Goal: Transaction & Acquisition: Purchase product/service

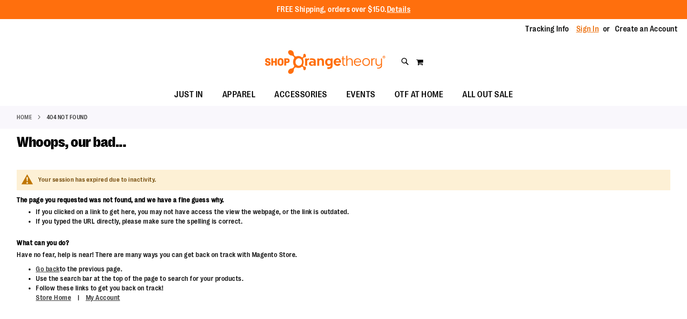
type input "**********"
click at [585, 28] on link "Sign In" at bounding box center [587, 29] width 23 height 10
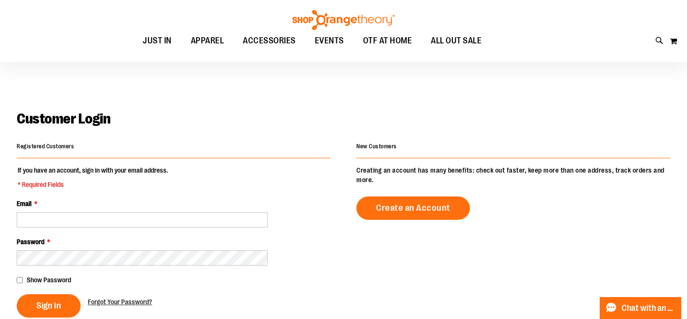
scroll to position [202, 0]
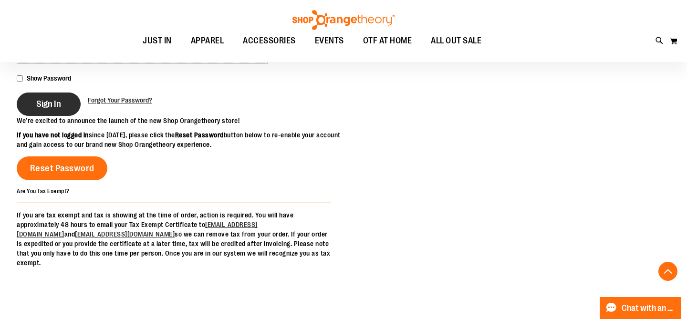
type input "**********"
click at [41, 96] on button "Sign In" at bounding box center [49, 104] width 64 height 23
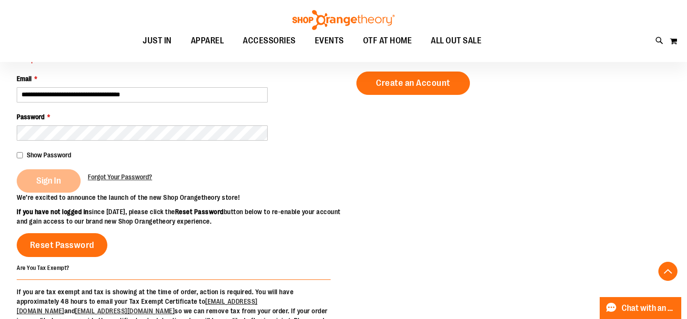
scroll to position [203, 0]
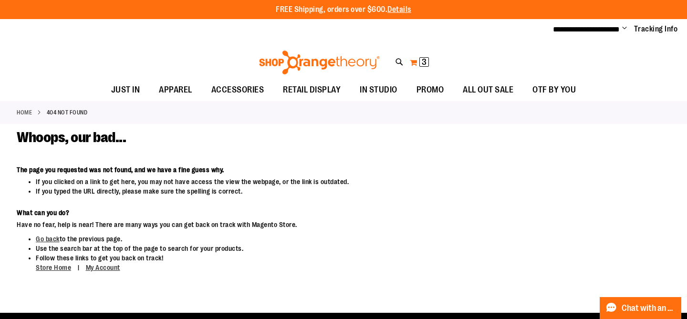
type input "**********"
click at [421, 60] on span "3 3 items" at bounding box center [424, 62] width 10 height 10
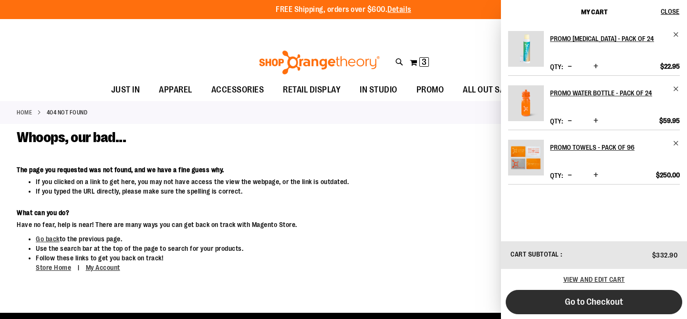
click at [597, 303] on span "Go to Checkout" at bounding box center [594, 302] width 58 height 10
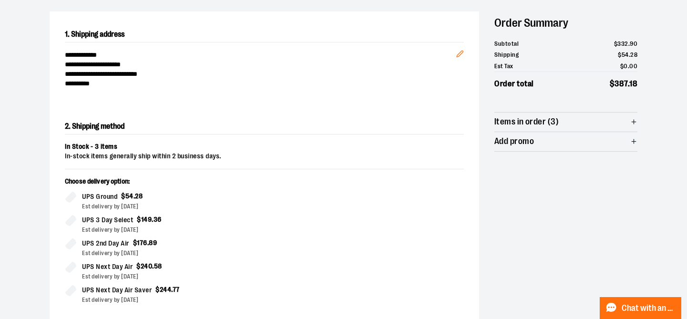
scroll to position [78, 0]
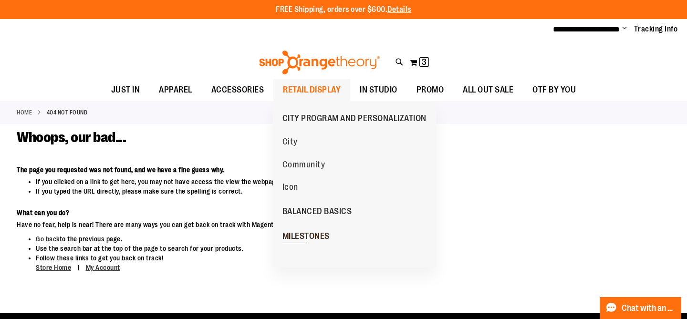
type input "**********"
click at [312, 239] on span "MILESTONES" at bounding box center [305, 237] width 47 height 12
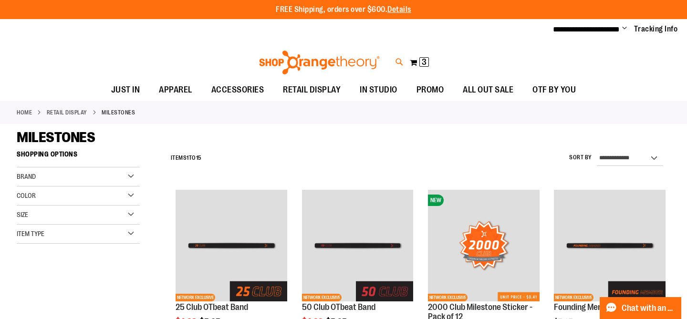
type input "**********"
click at [399, 65] on icon at bounding box center [399, 62] width 8 height 11
type input "********"
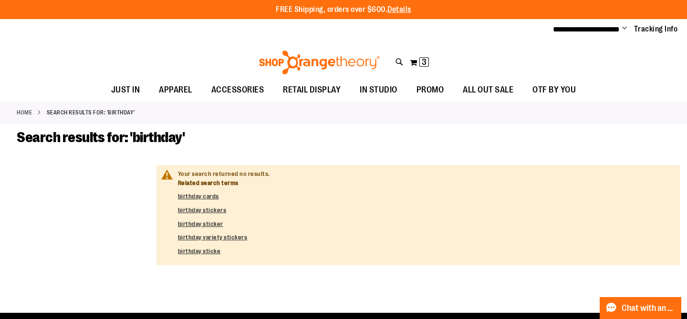
type input "**********"
click at [21, 112] on link "Home" at bounding box center [24, 112] width 15 height 9
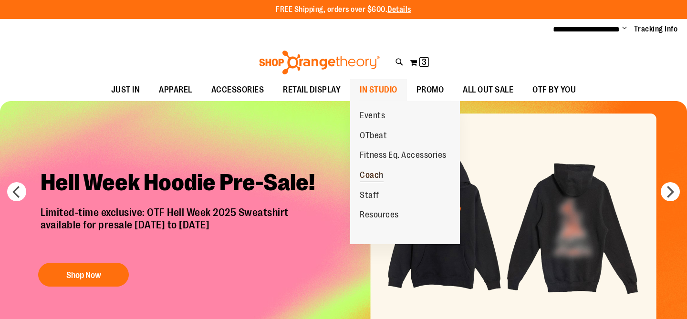
type input "**********"
click at [373, 179] on span "Coach" at bounding box center [372, 176] width 24 height 12
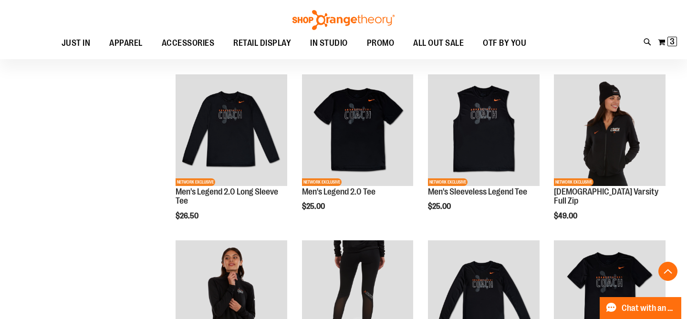
scroll to position [282, 0]
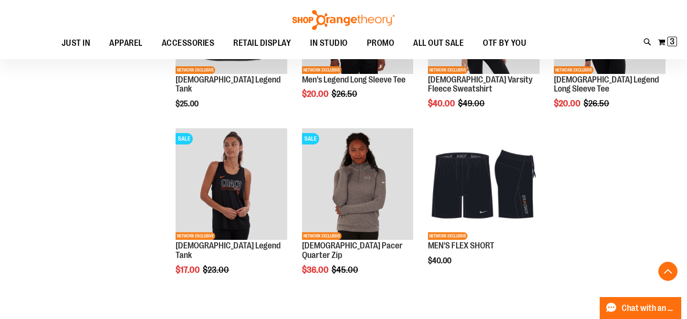
scroll to position [697, 0]
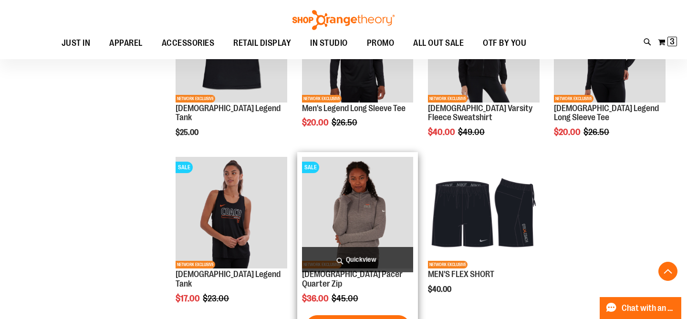
type input "**********"
click at [360, 252] on span "Quickview" at bounding box center [358, 259] width 112 height 25
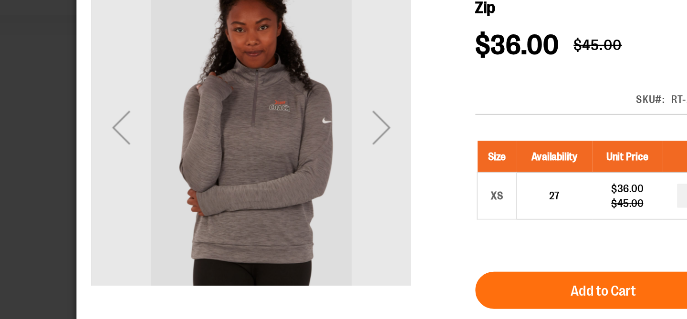
scroll to position [697, 0]
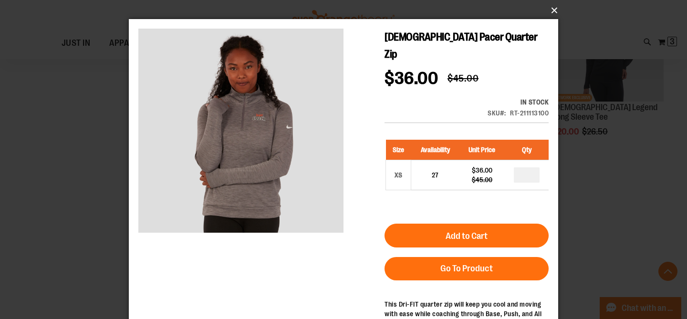
click at [555, 7] on button "×" at bounding box center [346, 10] width 429 height 21
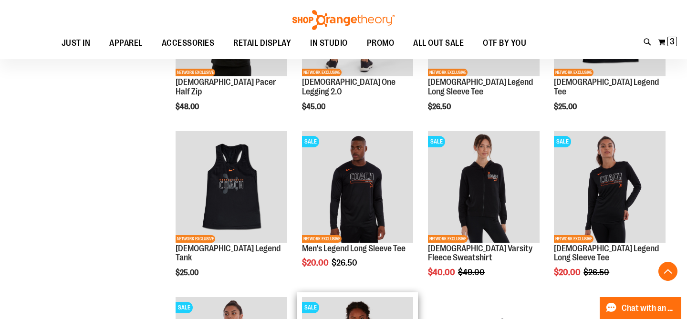
scroll to position [556, 0]
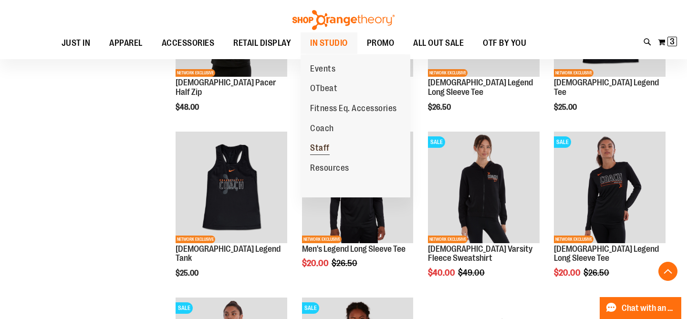
click at [321, 145] on span "Staff" at bounding box center [320, 149] width 20 height 12
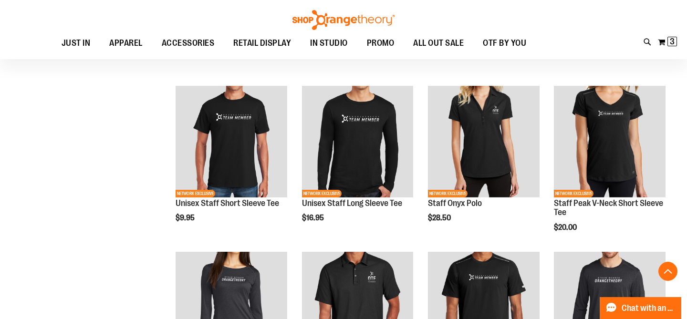
scroll to position [268, 0]
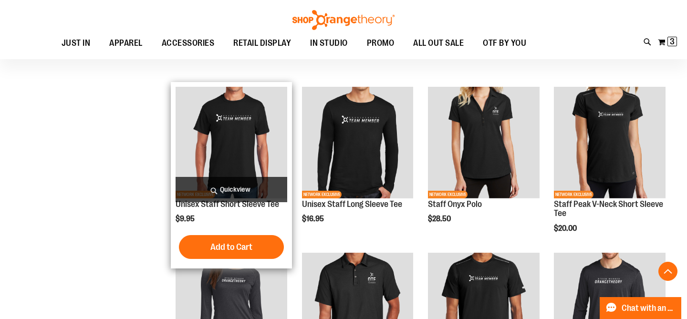
type input "**********"
click at [254, 195] on span "Quickview" at bounding box center [231, 189] width 112 height 25
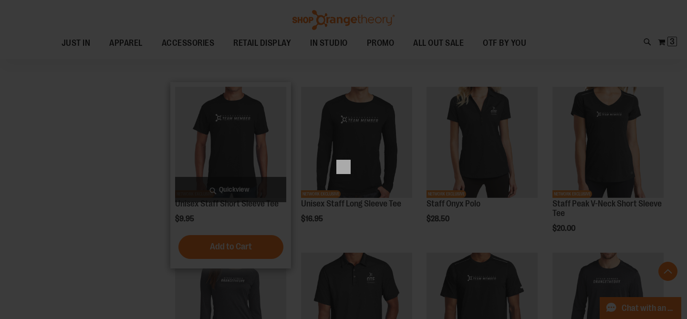
scroll to position [0, 0]
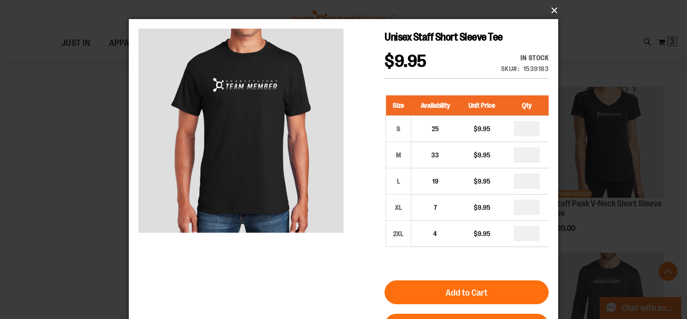
click at [552, 10] on button "×" at bounding box center [346, 10] width 429 height 21
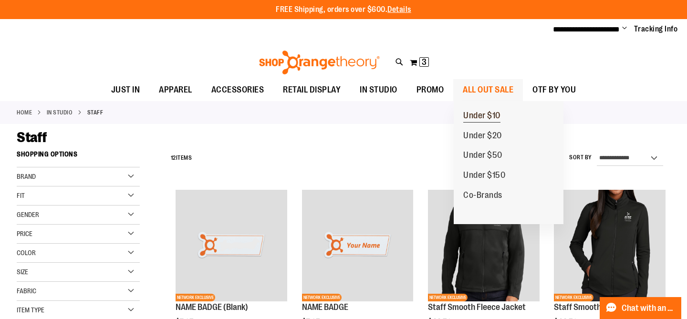
click at [484, 118] on span "Under $10" at bounding box center [481, 117] width 37 height 12
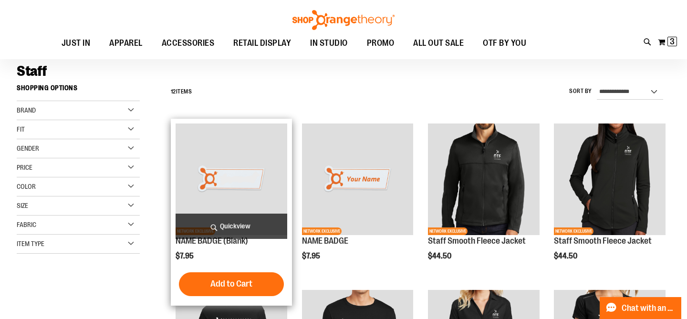
scroll to position [69, 0]
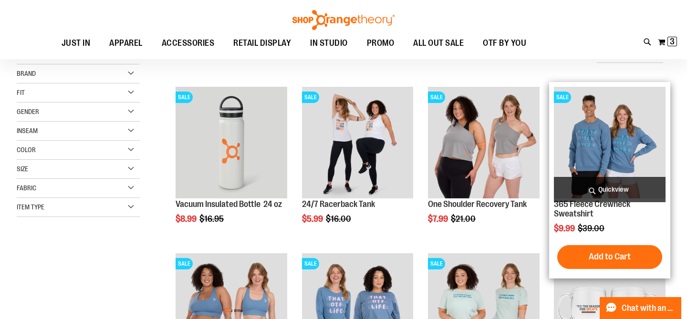
scroll to position [81, 0]
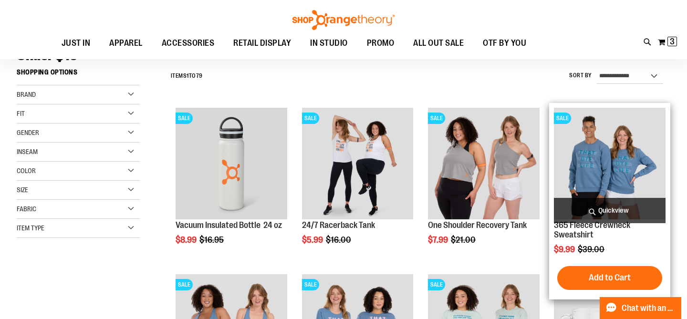
type input "**********"
click at [611, 214] on span "Quickview" at bounding box center [610, 210] width 112 height 25
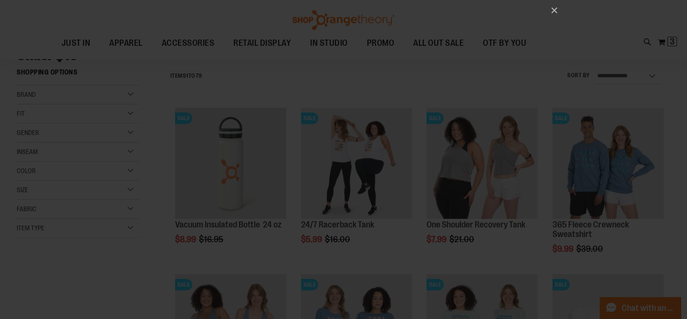
scroll to position [0, 0]
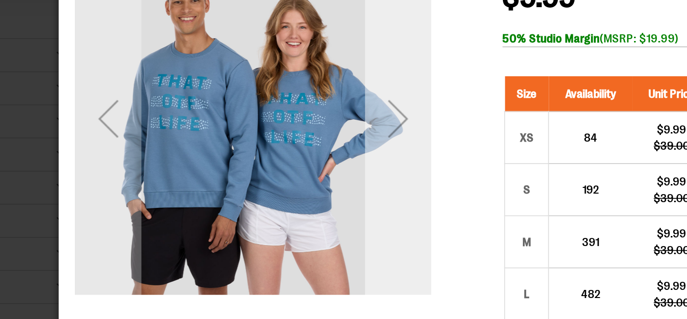
click at [257, 36] on div "Next" at bounding box center [254, 36] width 38 height 38
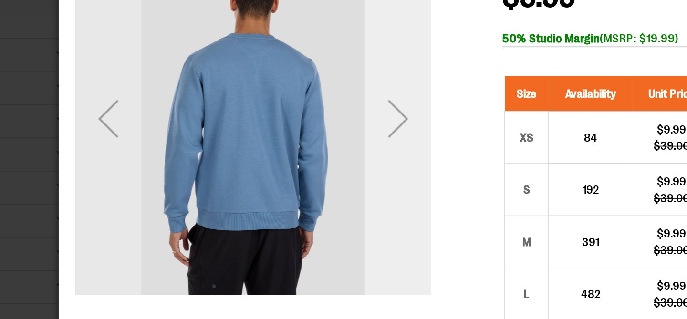
click at [256, 36] on div "Next" at bounding box center [254, 36] width 38 height 38
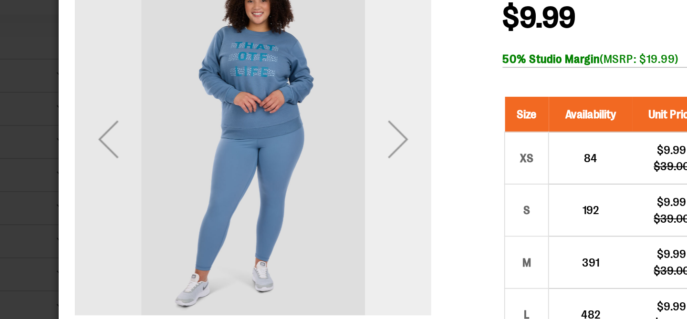
click at [258, 67] on div "Next" at bounding box center [254, 57] width 38 height 38
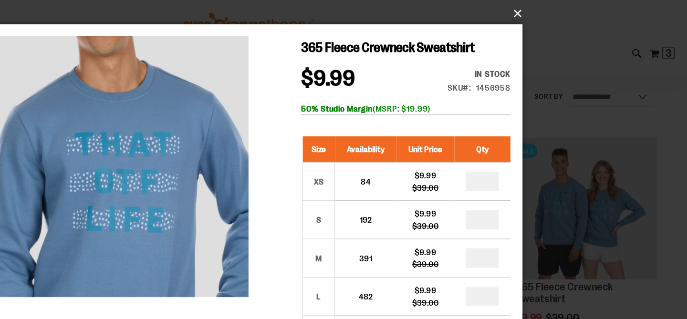
click at [553, 12] on button "×" at bounding box center [346, 10] width 429 height 21
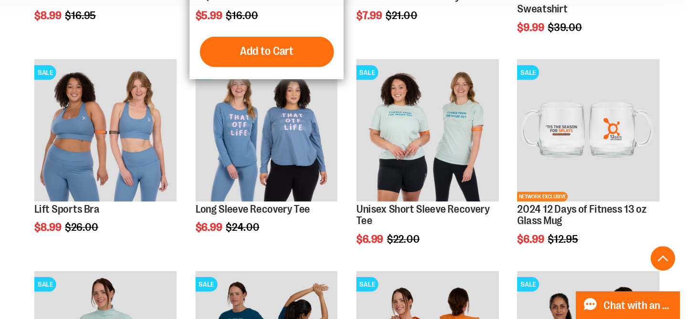
scroll to position [240, 0]
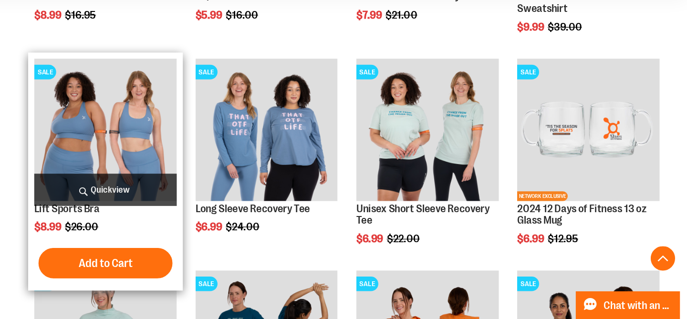
click at [239, 215] on span "Quickview" at bounding box center [231, 217] width 112 height 25
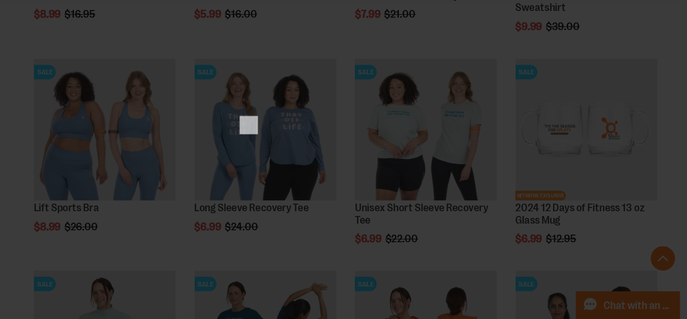
scroll to position [0, 0]
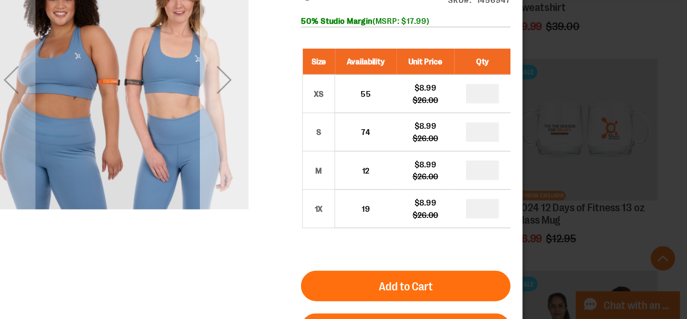
click at [172, 48] on div "Next" at bounding box center [171, 49] width 38 height 38
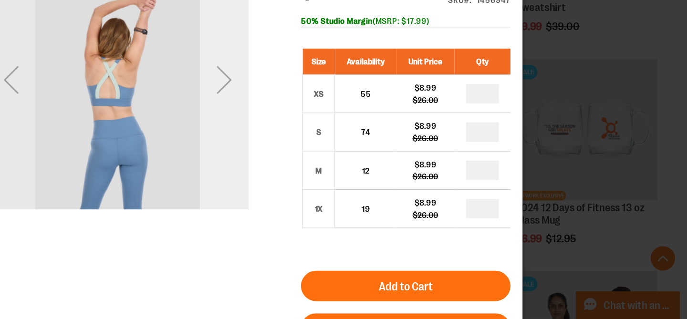
click at [172, 49] on div "Next" at bounding box center [171, 49] width 38 height 38
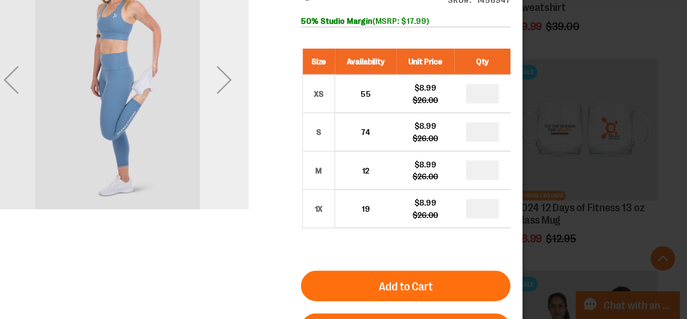
click at [172, 49] on div "Next" at bounding box center [171, 49] width 38 height 38
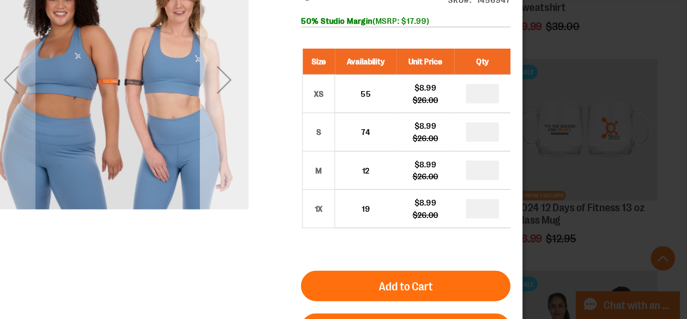
click at [172, 49] on div "Next" at bounding box center [171, 49] width 38 height 38
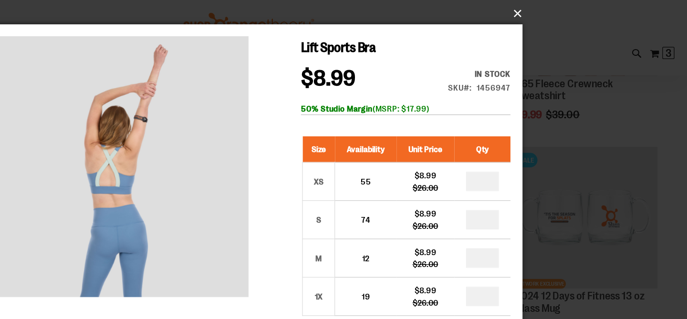
click at [551, 8] on button "×" at bounding box center [346, 10] width 429 height 21
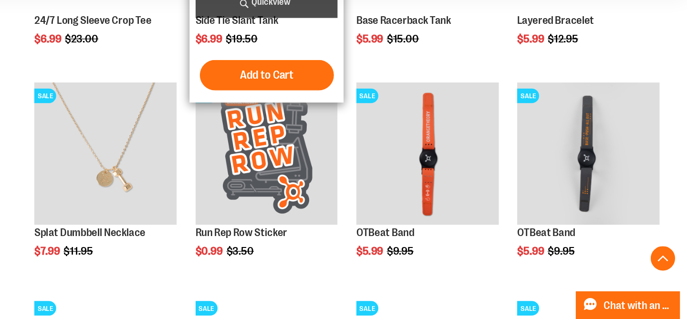
scroll to position [724, 0]
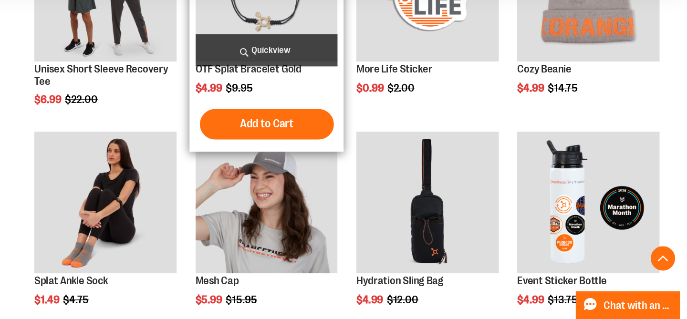
scroll to position [1104, 0]
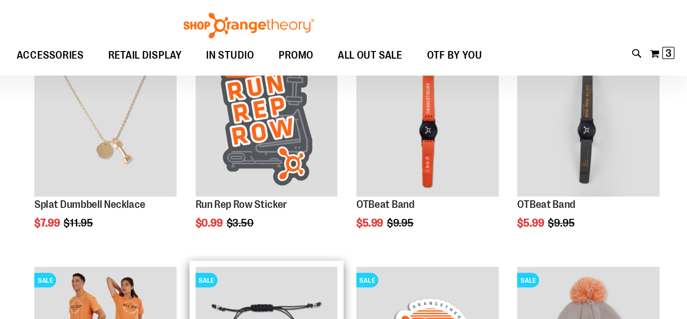
scroll to position [807, 0]
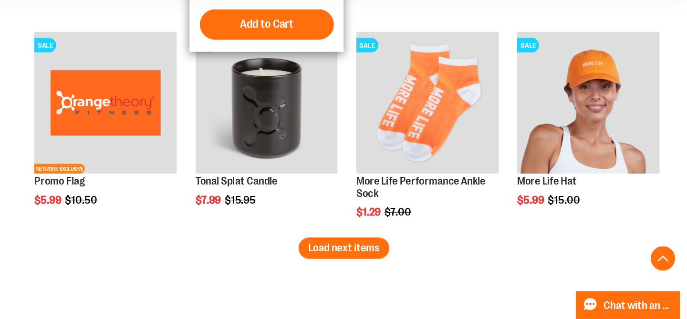
scroll to position [1430, 0]
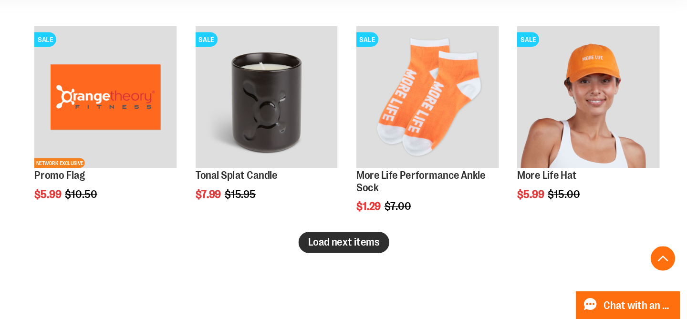
click at [409, 260] on span "Load next items" at bounding box center [418, 259] width 56 height 10
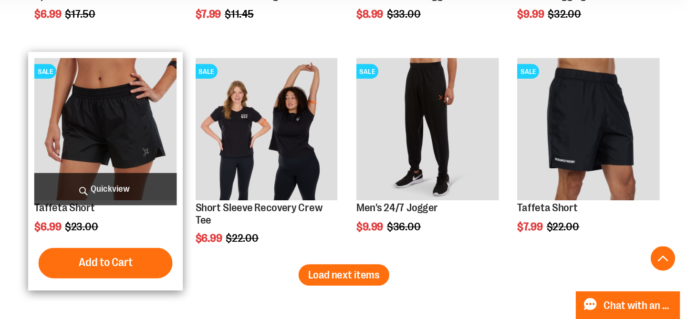
scroll to position [2013, 0]
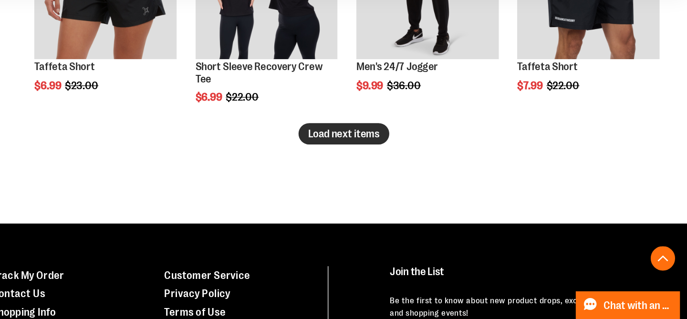
click at [445, 173] on span "Load next items" at bounding box center [418, 174] width 56 height 10
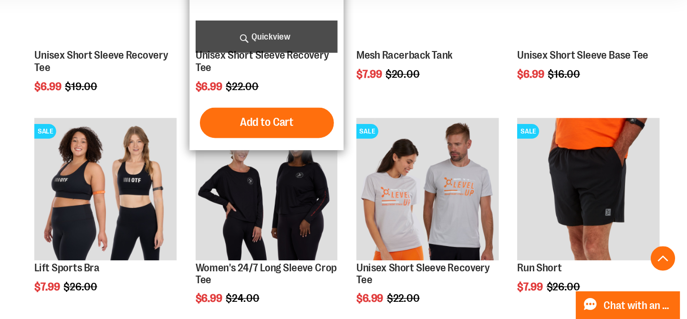
scroll to position [2247, 0]
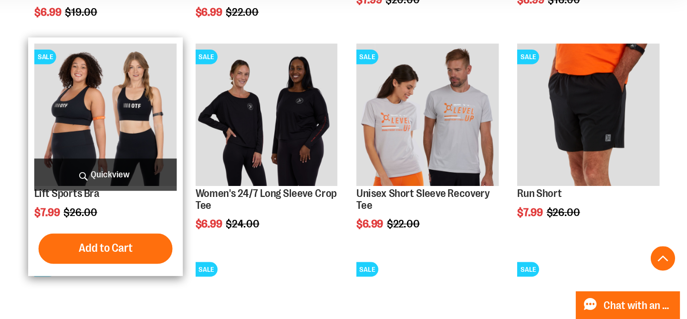
click at [245, 198] on span "Quickview" at bounding box center [231, 205] width 112 height 25
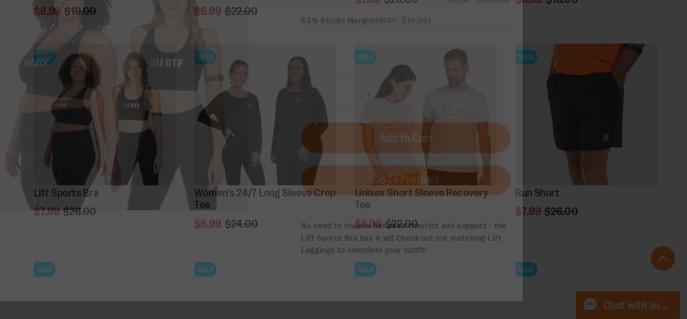
scroll to position [0, 0]
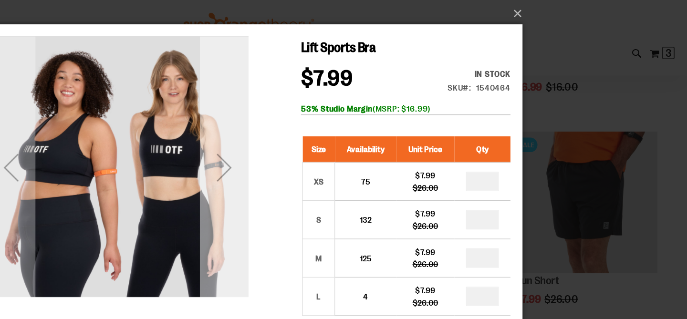
click at [177, 133] on div "Next" at bounding box center [171, 136] width 38 height 38
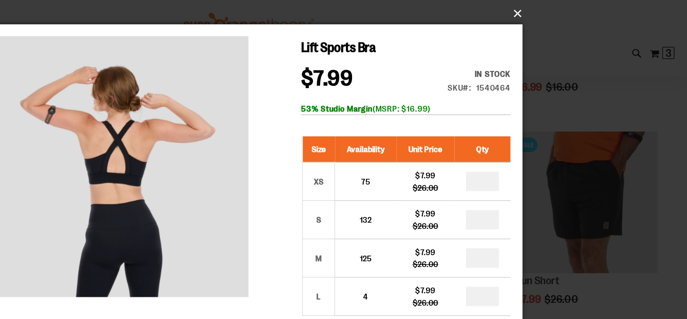
click at [552, 11] on button "×" at bounding box center [346, 10] width 429 height 21
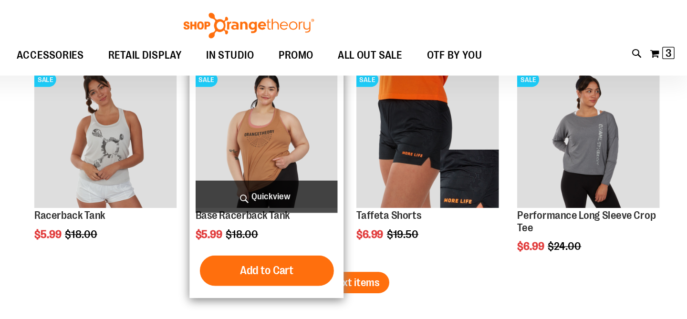
scroll to position [2458, 0]
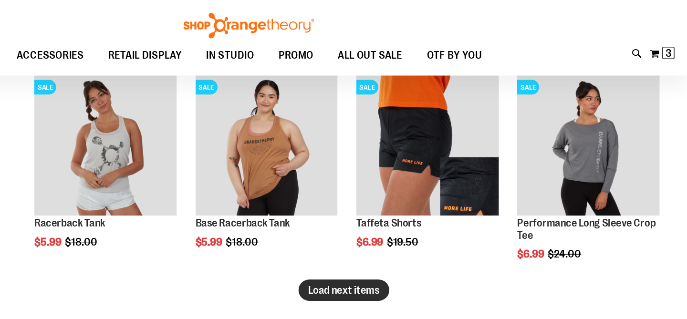
click at [415, 219] on button "Load next items" at bounding box center [417, 227] width 71 height 17
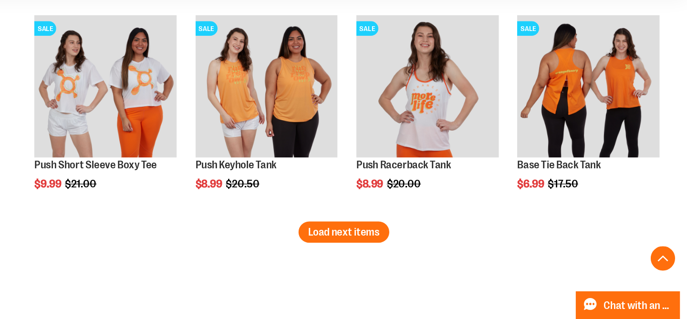
scroll to position [2934, 0]
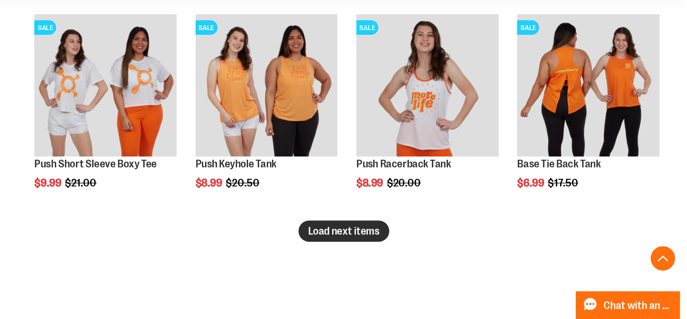
click at [425, 247] on span "Load next items" at bounding box center [418, 250] width 56 height 10
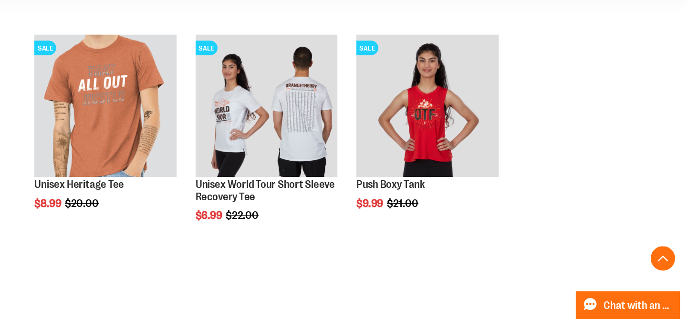
scroll to position [3310, 0]
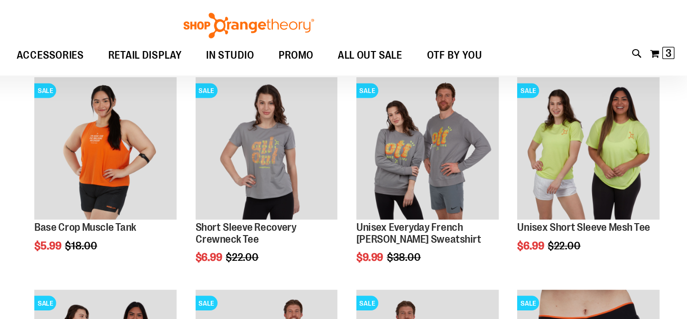
scroll to position [2488, 0]
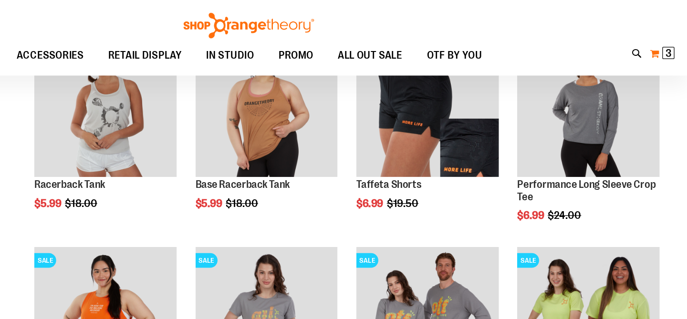
click at [666, 44] on button "My Cart 3 3 items" at bounding box center [667, 41] width 20 height 15
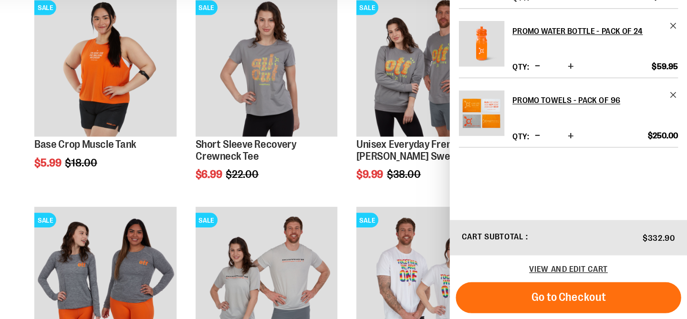
scroll to position [2661, 0]
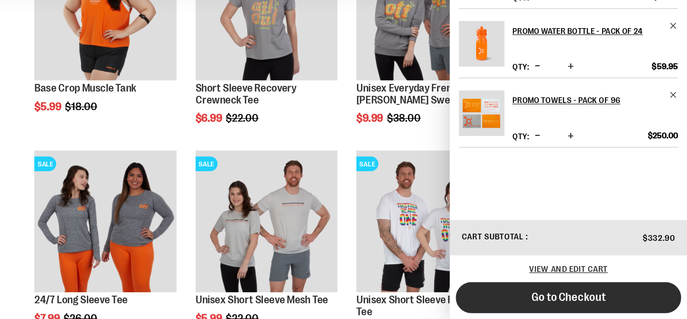
click at [587, 301] on span "Go to Checkout" at bounding box center [594, 302] width 58 height 10
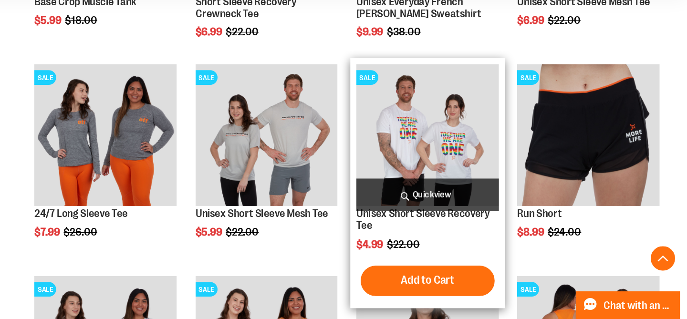
scroll to position [2732, 0]
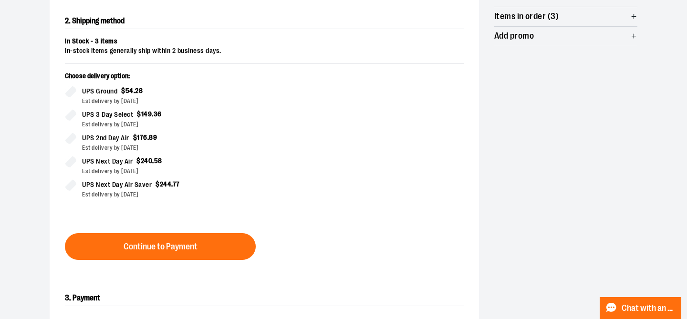
scroll to position [199, 0]
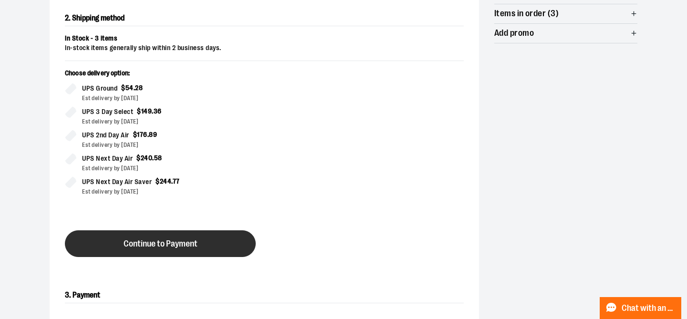
click at [193, 247] on span "Continue to Payment" at bounding box center [161, 243] width 74 height 9
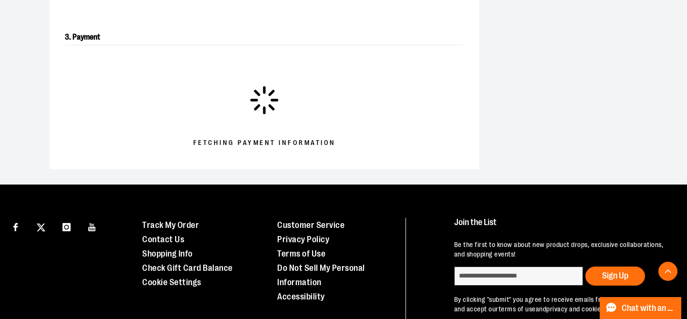
scroll to position [275, 0]
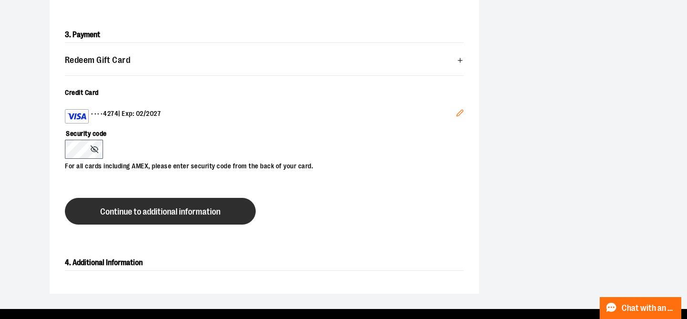
click at [145, 212] on span "Continue to additional information" at bounding box center [160, 211] width 120 height 9
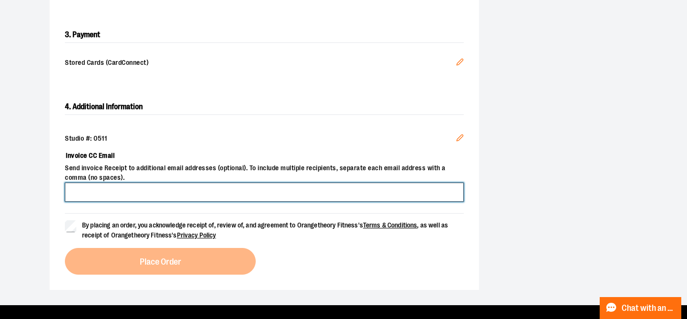
click at [114, 188] on input "Invoice CC Email" at bounding box center [264, 192] width 399 height 19
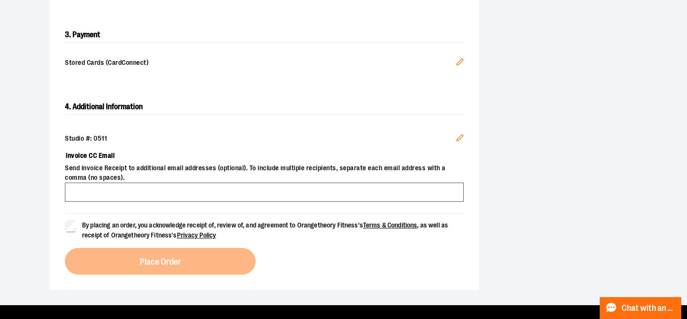
click at [226, 124] on div "Studio #: 0511 Edit Invoice CC Email Send invoice Receipt to additional email a…" at bounding box center [264, 168] width 399 height 91
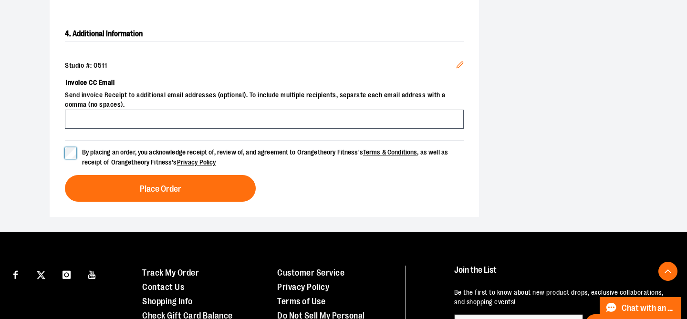
scroll to position [355, 0]
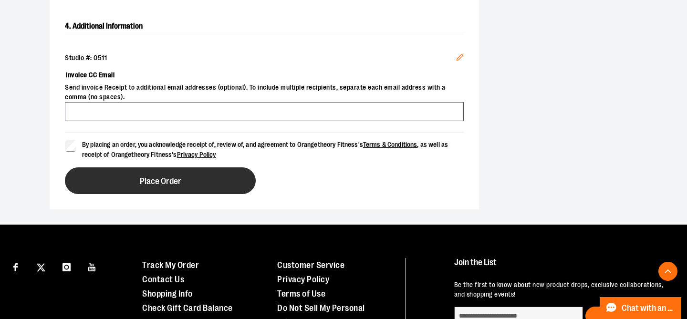
click at [166, 177] on span "Place Order" at bounding box center [160, 181] width 41 height 9
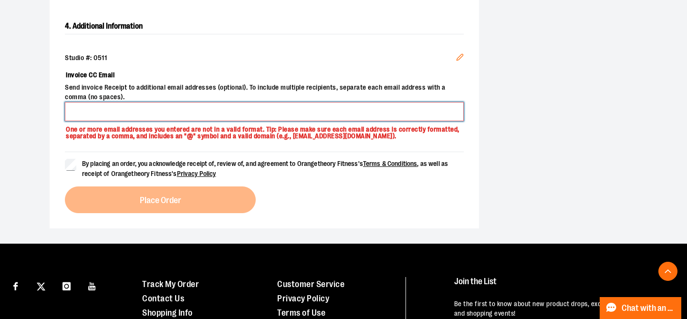
click at [309, 105] on input "Invoice CC Email" at bounding box center [264, 111] width 399 height 19
type input "**********"
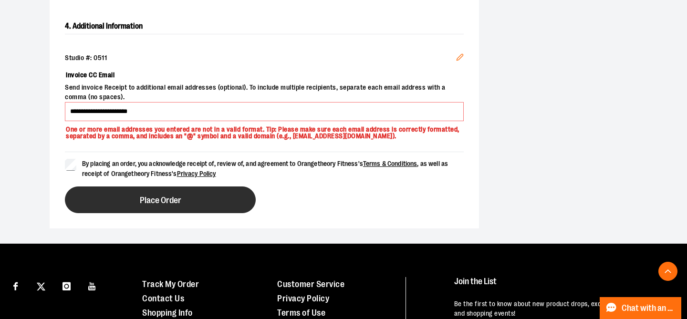
click at [113, 197] on button "Place Order" at bounding box center [160, 199] width 191 height 27
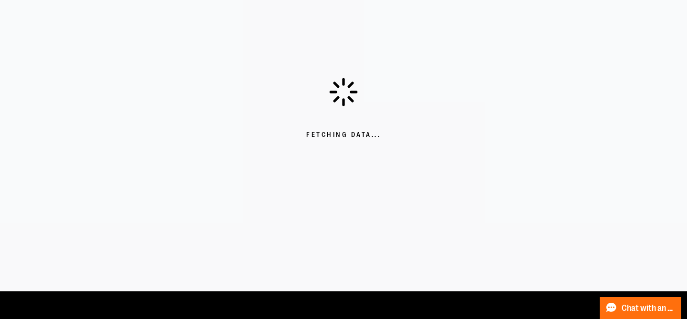
scroll to position [0, 0]
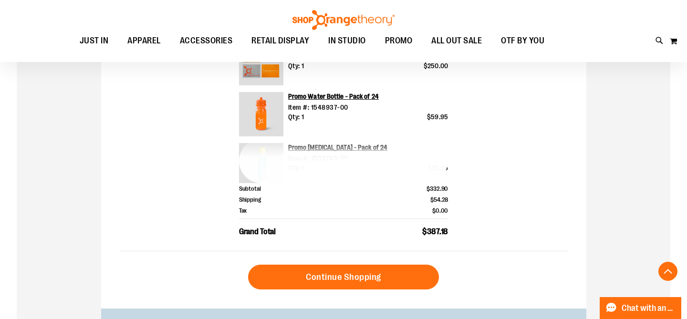
scroll to position [280, 0]
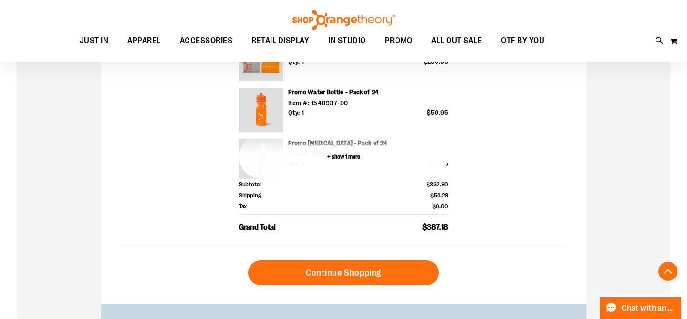
type input "**********"
click at [346, 154] on button "+ show 1 more" at bounding box center [343, 156] width 209 height 44
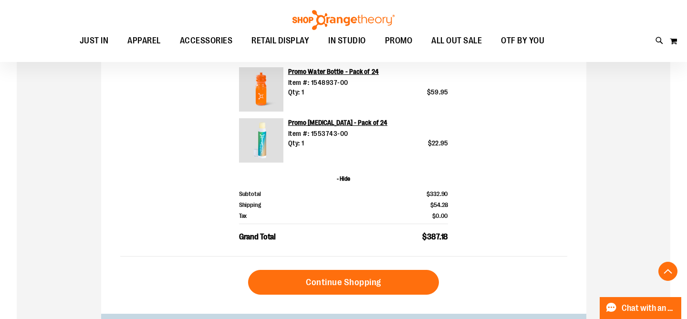
scroll to position [0, 0]
